Goal: Task Accomplishment & Management: Use online tool/utility

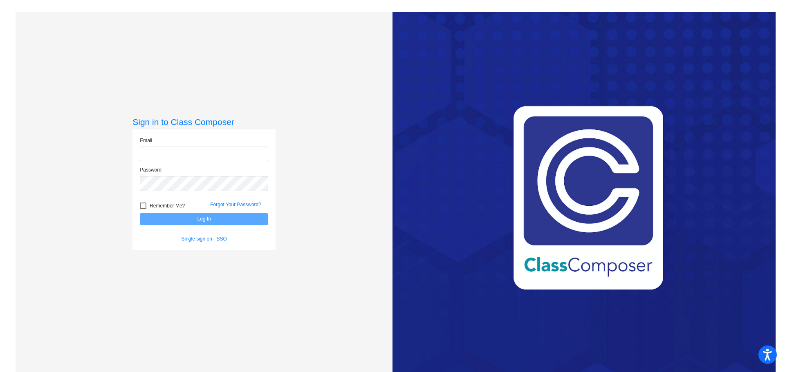
type input "[EMAIL_ADDRESS][DOMAIN_NAME]"
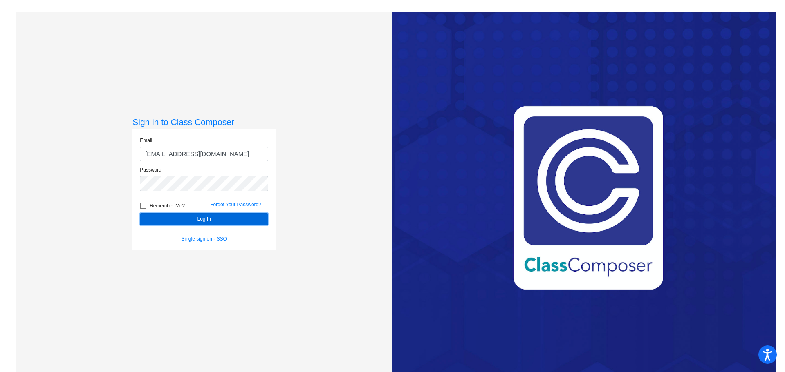
click at [202, 218] on button "Log In" at bounding box center [204, 219] width 128 height 12
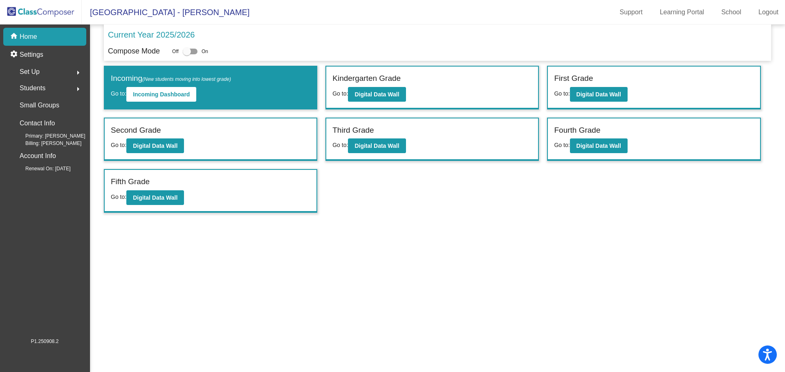
click at [35, 34] on p "Home" at bounding box center [29, 37] width 18 height 10
click at [52, 12] on img at bounding box center [41, 12] width 82 height 24
click at [597, 97] on b "Digital Data Wall" at bounding box center [598, 94] width 45 height 7
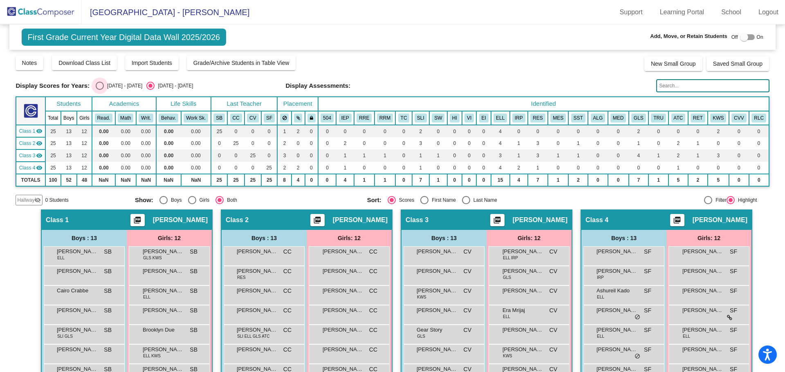
click at [101, 85] on div "Select an option" at bounding box center [100, 86] width 8 height 8
click at [100, 90] on input "[DATE] - [DATE]" at bounding box center [99, 90] width 0 height 0
radio input "true"
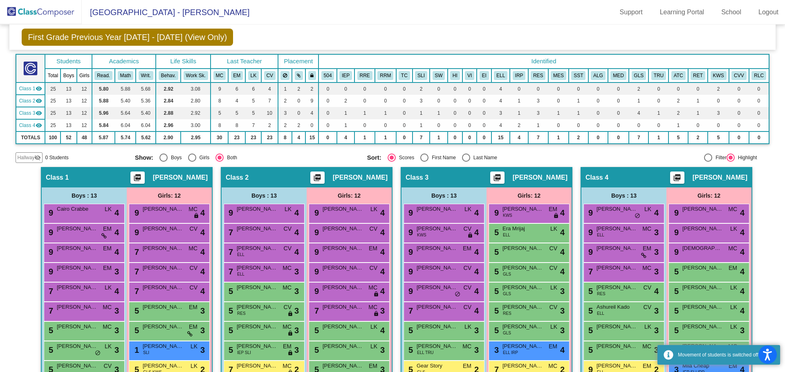
scroll to position [82, 0]
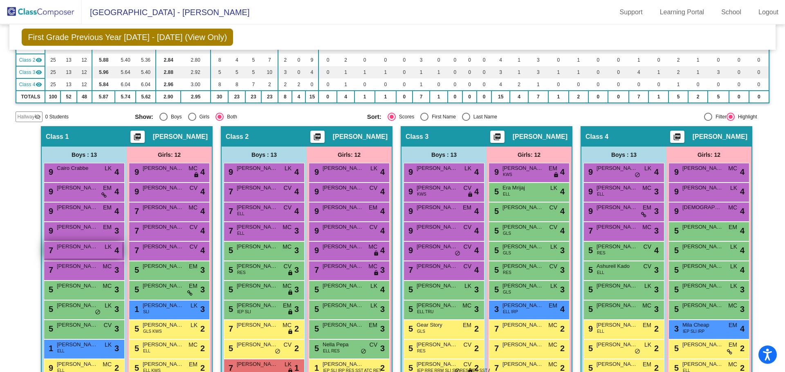
click at [96, 250] on div "7 [PERSON_NAME] LK lock do_not_disturb_alt 4" at bounding box center [83, 250] width 78 height 17
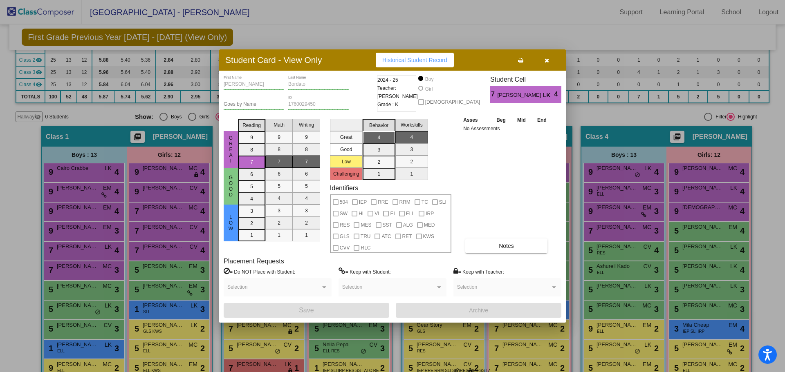
click at [547, 61] on icon "button" at bounding box center [547, 61] width 4 height 6
